Goal: Information Seeking & Learning: Learn about a topic

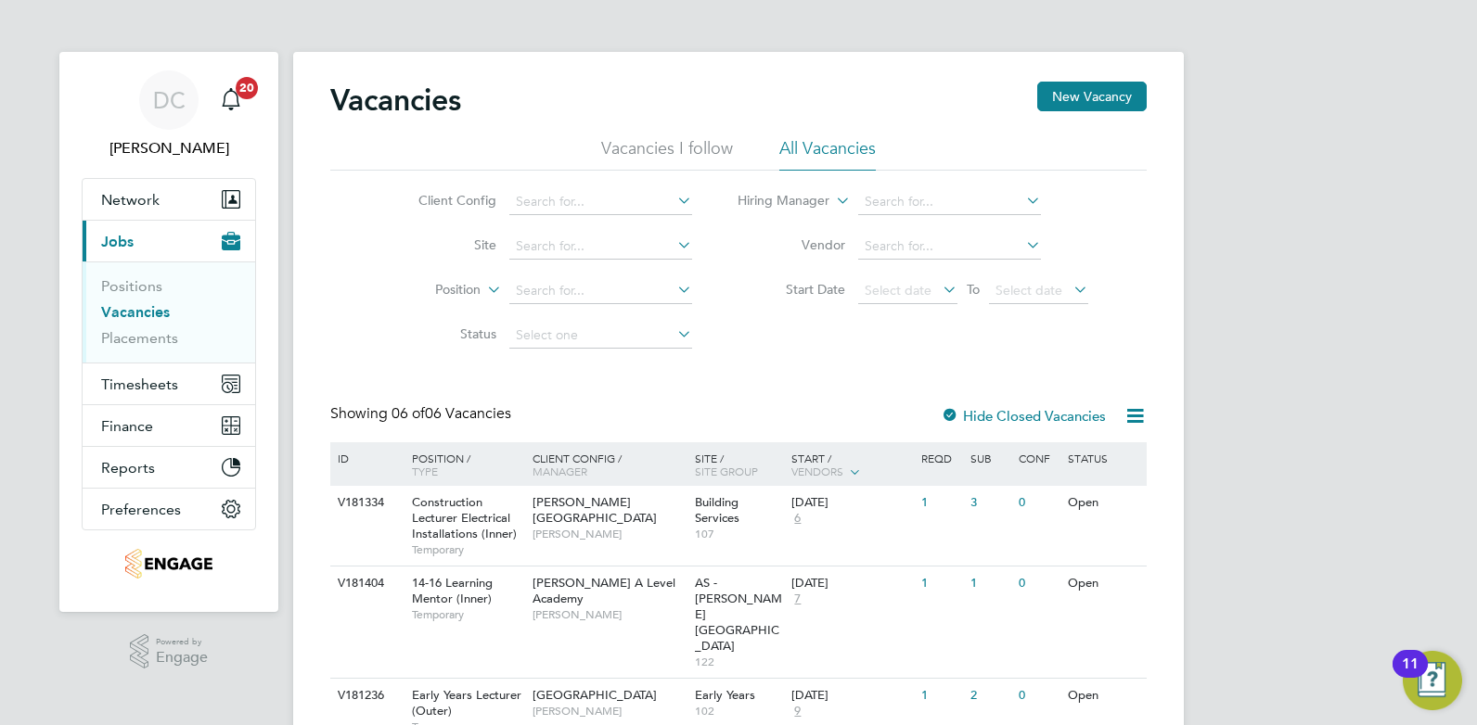
click at [826, 144] on li "All Vacancies" at bounding box center [827, 153] width 96 height 33
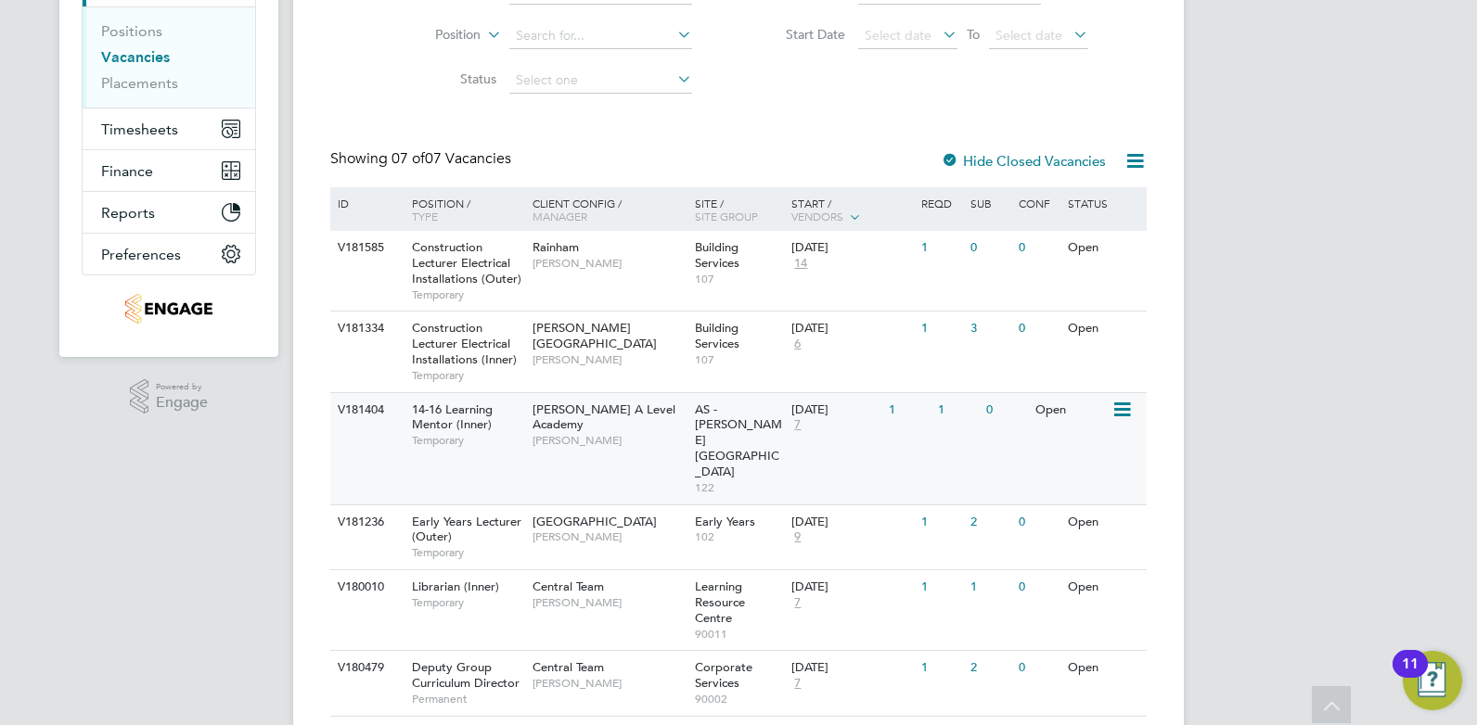
scroll to position [347, 0]
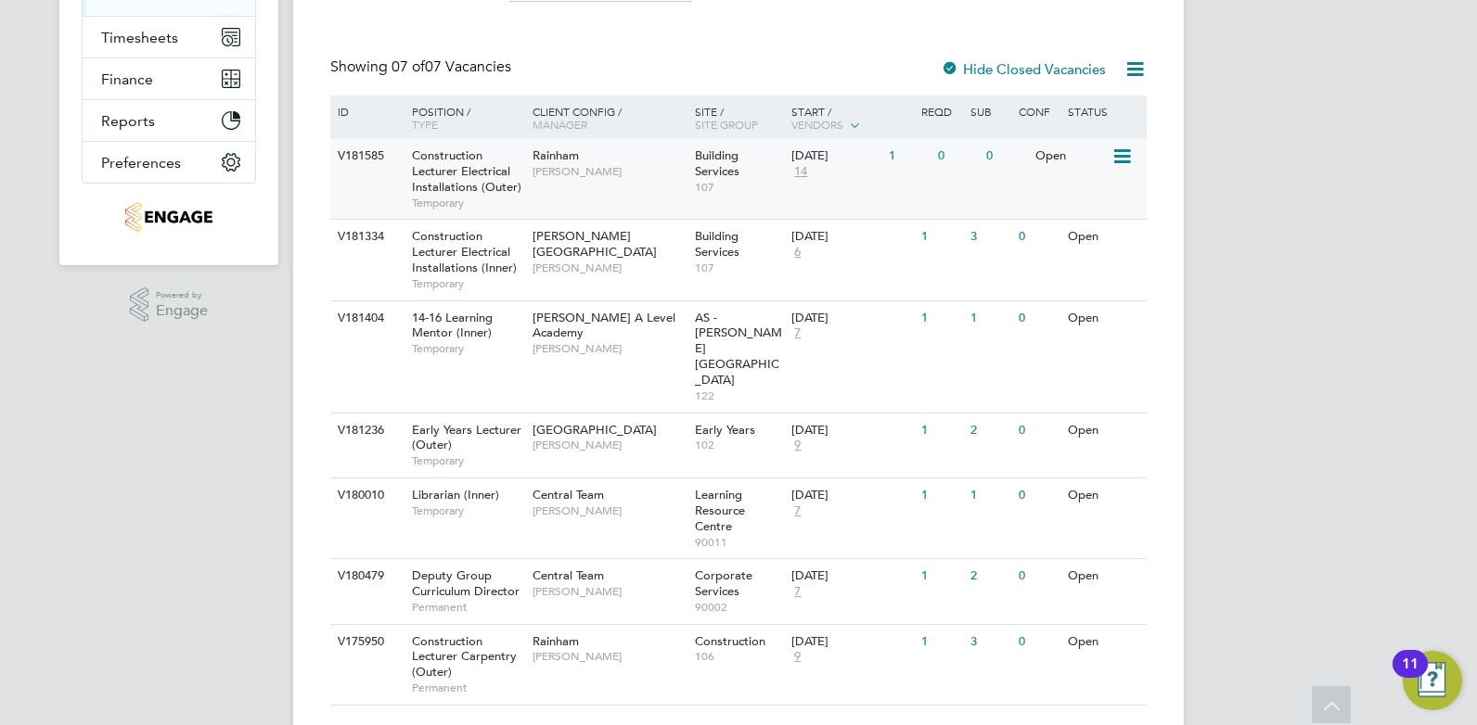
click at [806, 175] on span "14" at bounding box center [800, 172] width 19 height 16
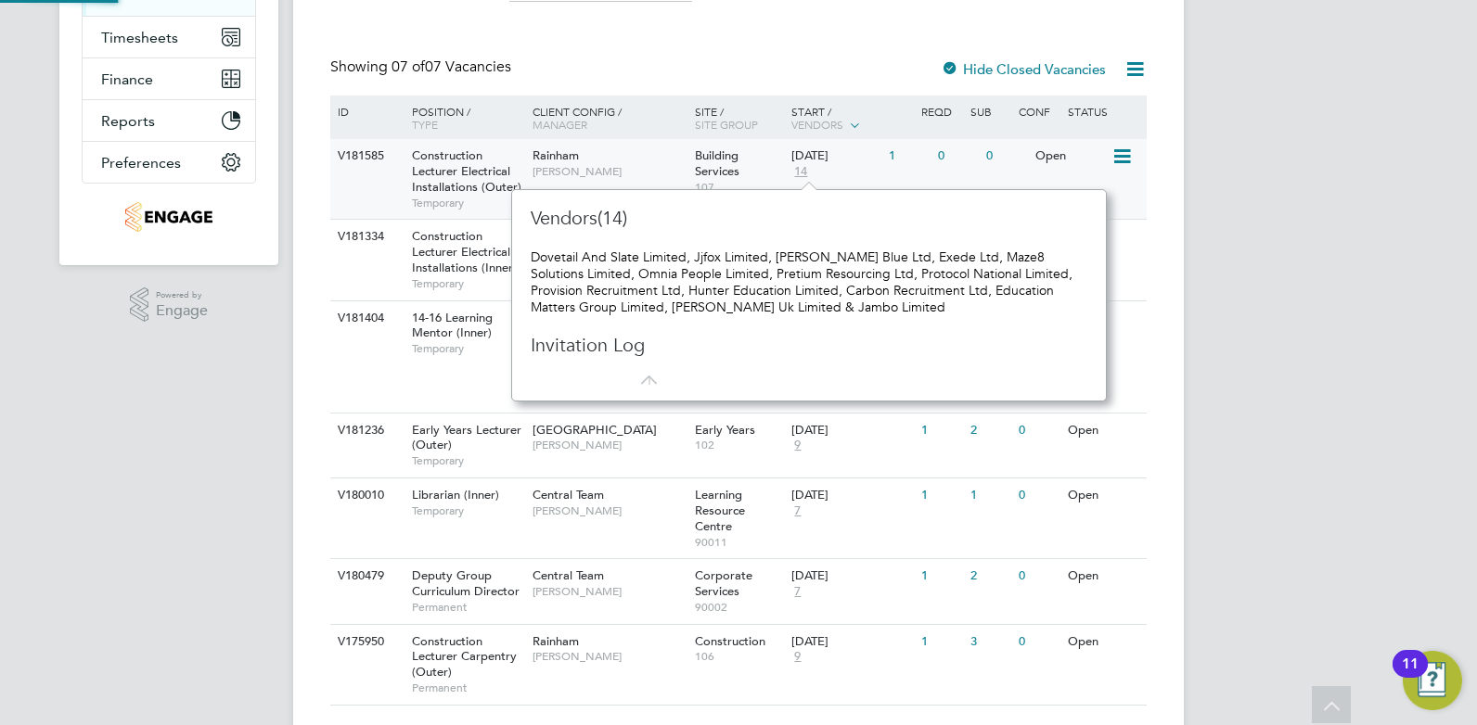
scroll to position [17, 20]
click at [636, 58] on div "Showing 07 of 07 Vacancies Hide Closed Vacancies" at bounding box center [738, 77] width 816 height 38
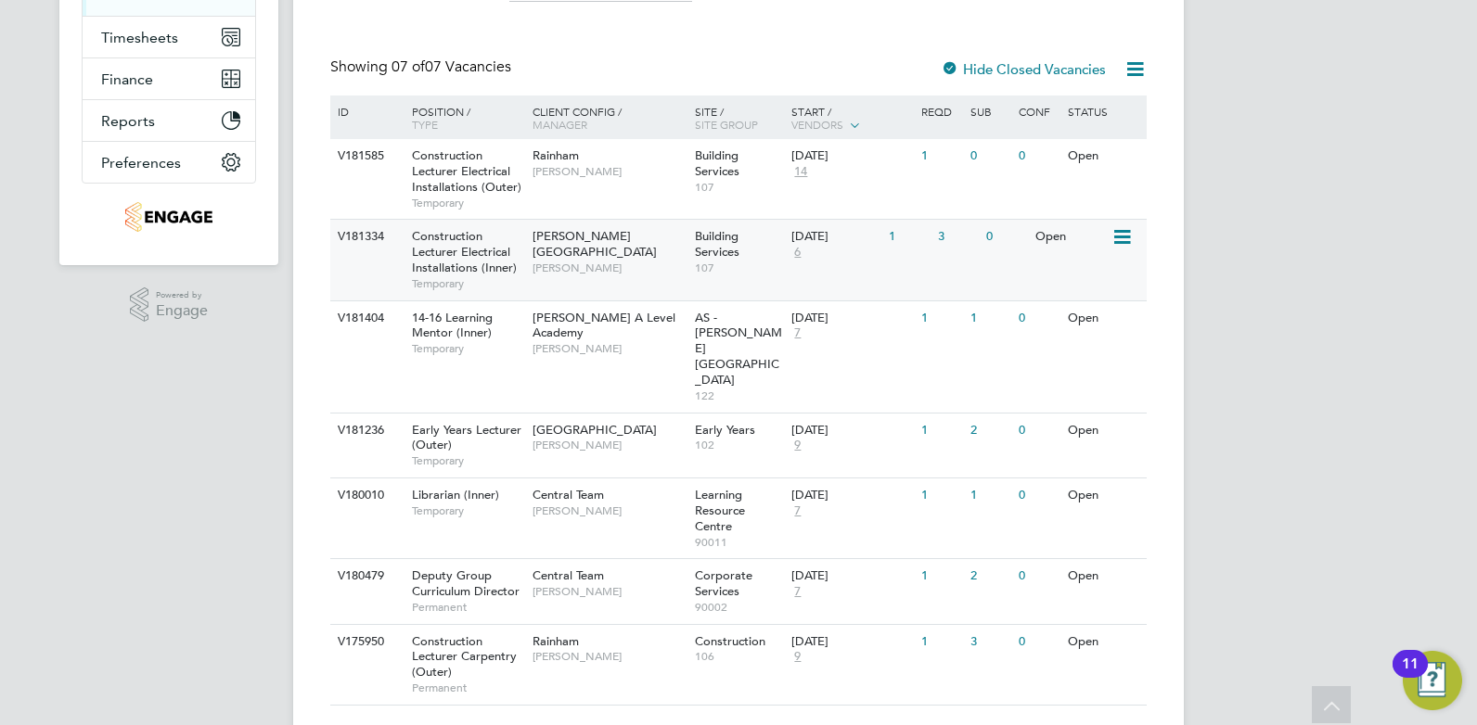
click at [749, 284] on div "Building Services 107" at bounding box center [738, 252] width 97 height 64
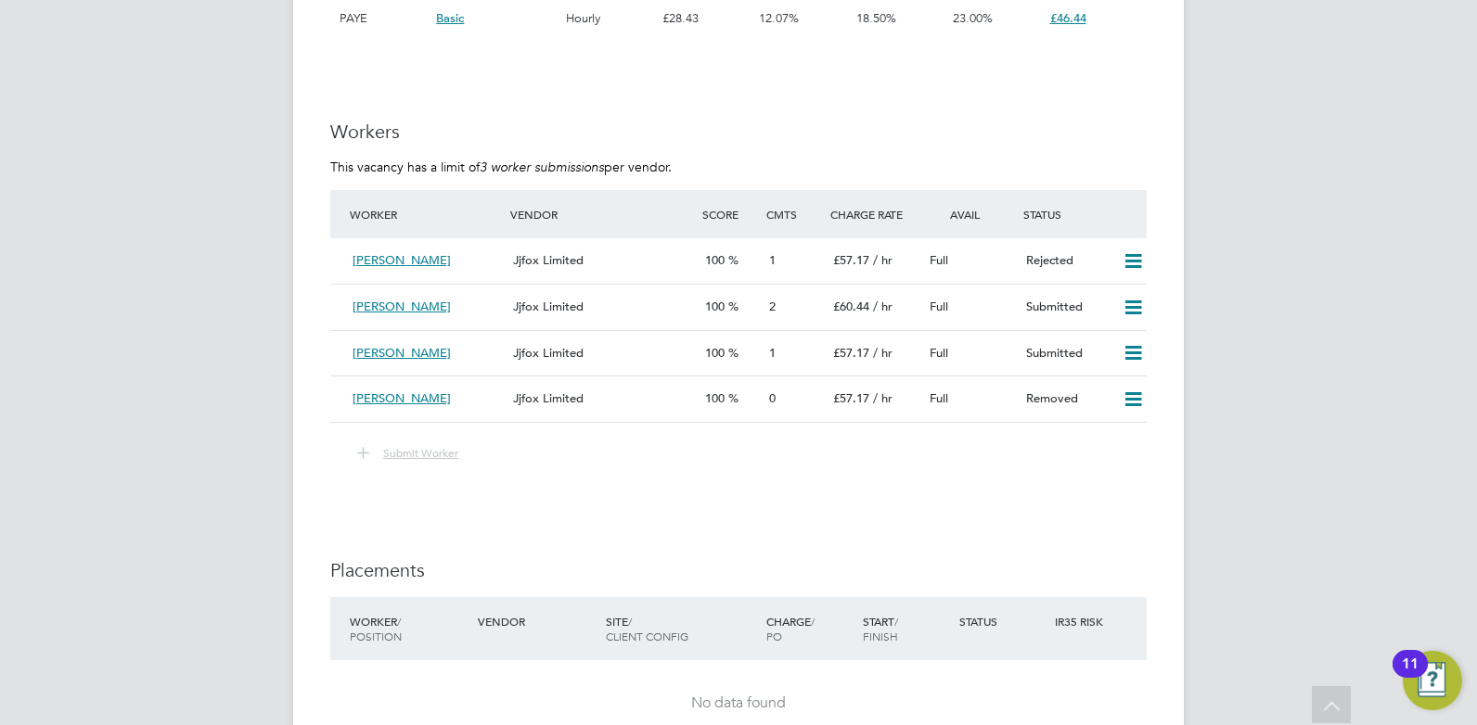
scroll to position [3339, 0]
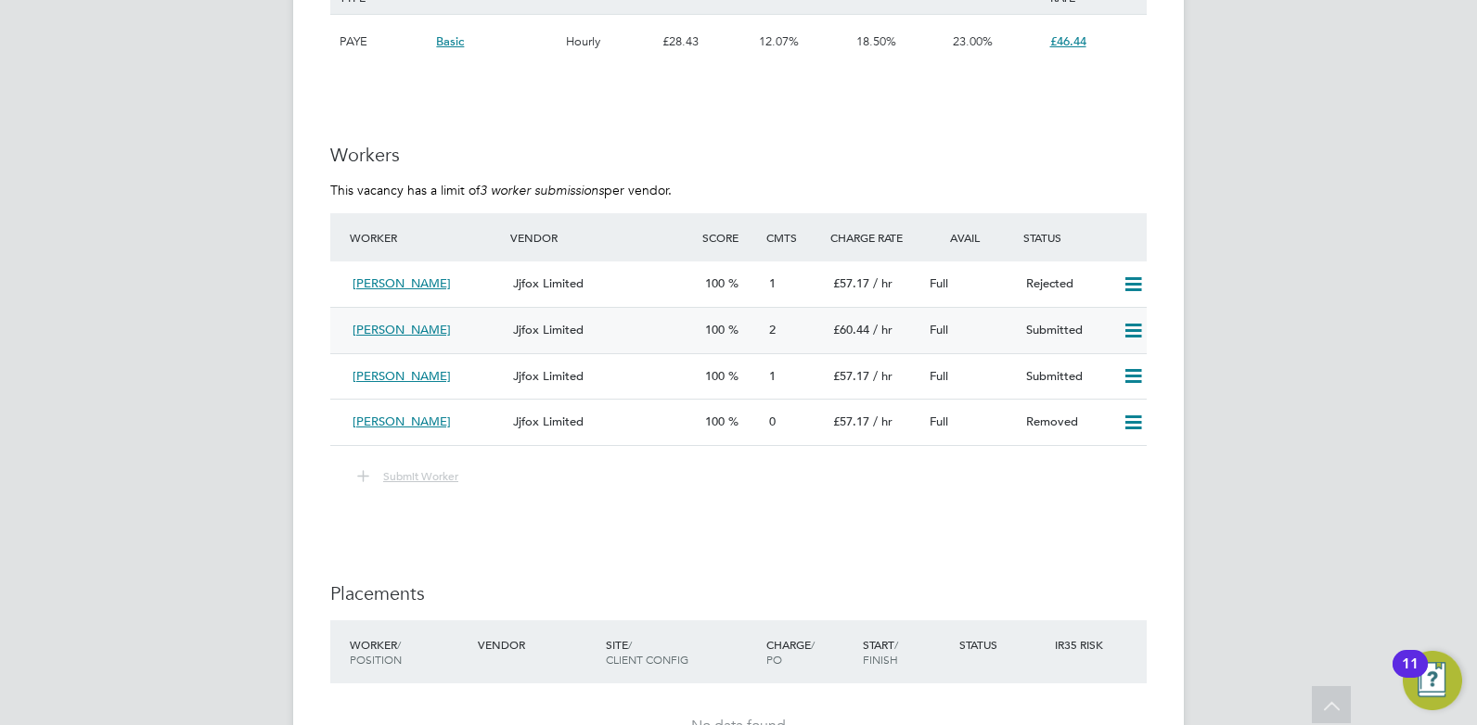
click at [804, 329] on div "2" at bounding box center [794, 330] width 64 height 31
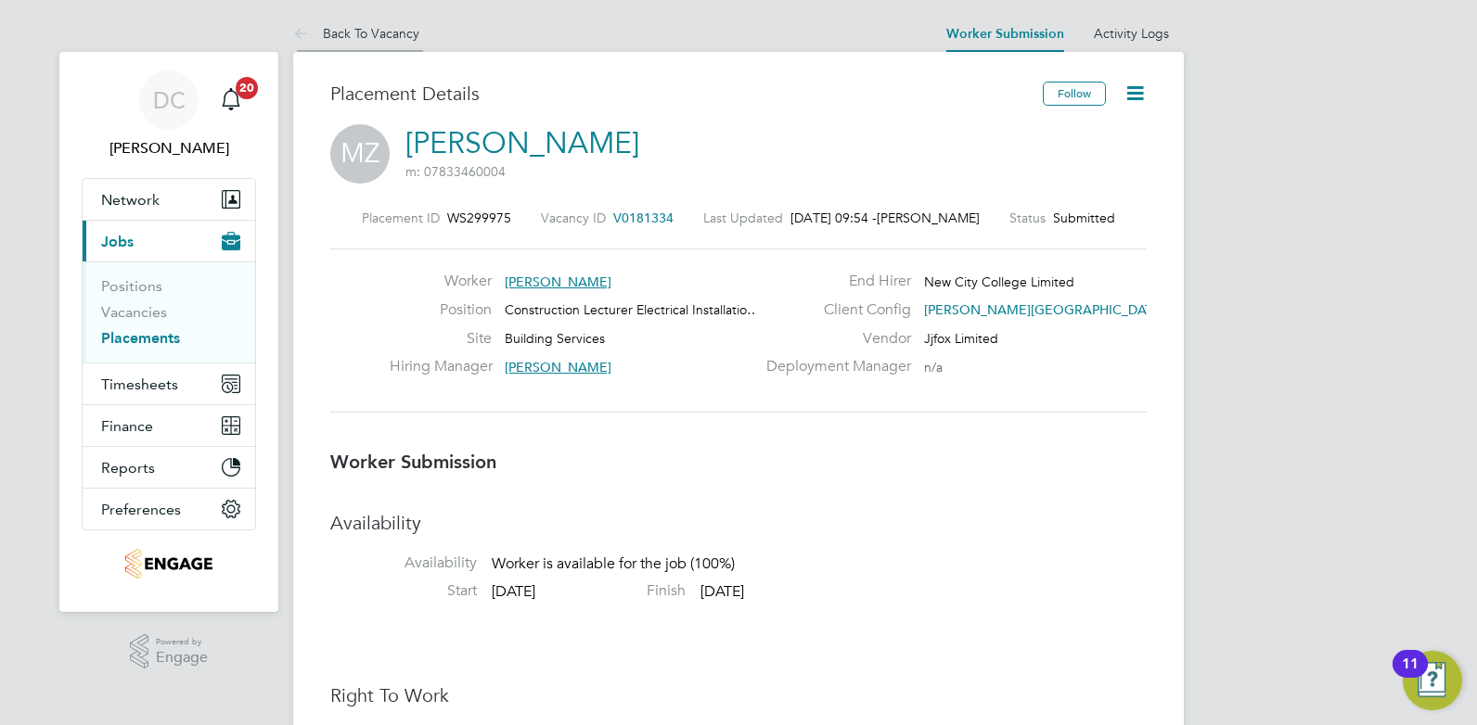
click at [389, 32] on link "Back To Vacancy" at bounding box center [356, 33] width 126 height 17
click at [398, 45] on li "Back To Vacancy" at bounding box center [356, 33] width 126 height 37
